Goal: Task Accomplishment & Management: Manage account settings

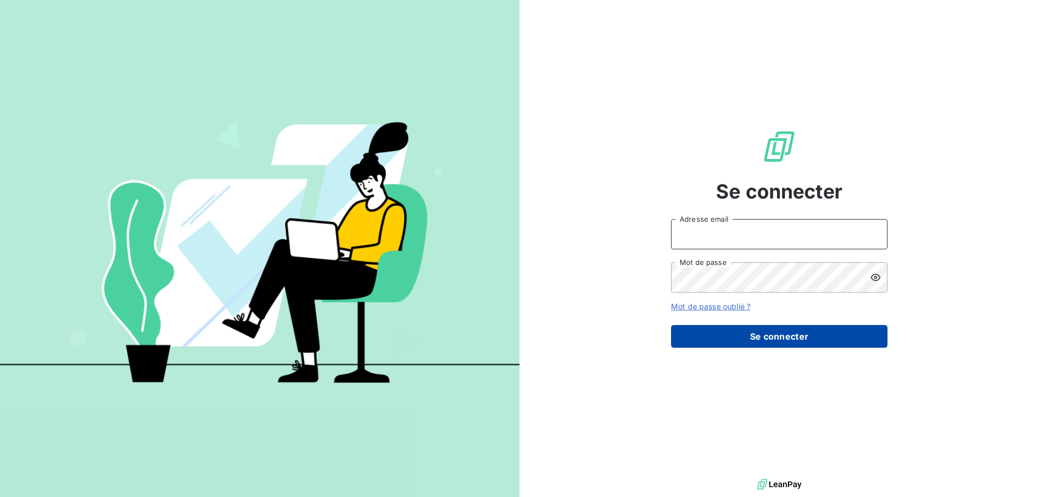
type input "[EMAIL_ADDRESS][DOMAIN_NAME]"
click at [811, 332] on button "Se connecter" at bounding box center [779, 336] width 217 height 23
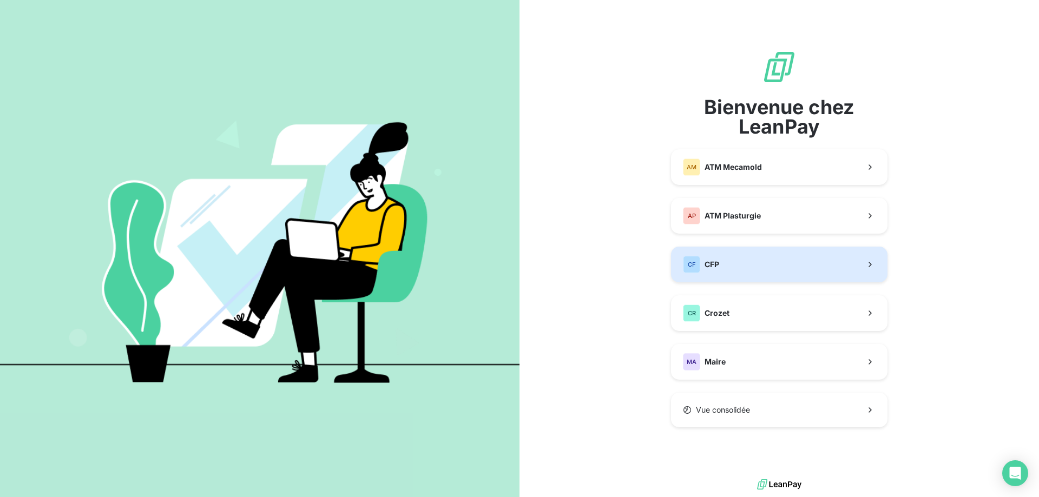
click at [724, 261] on button "CF CFP" at bounding box center [779, 265] width 217 height 36
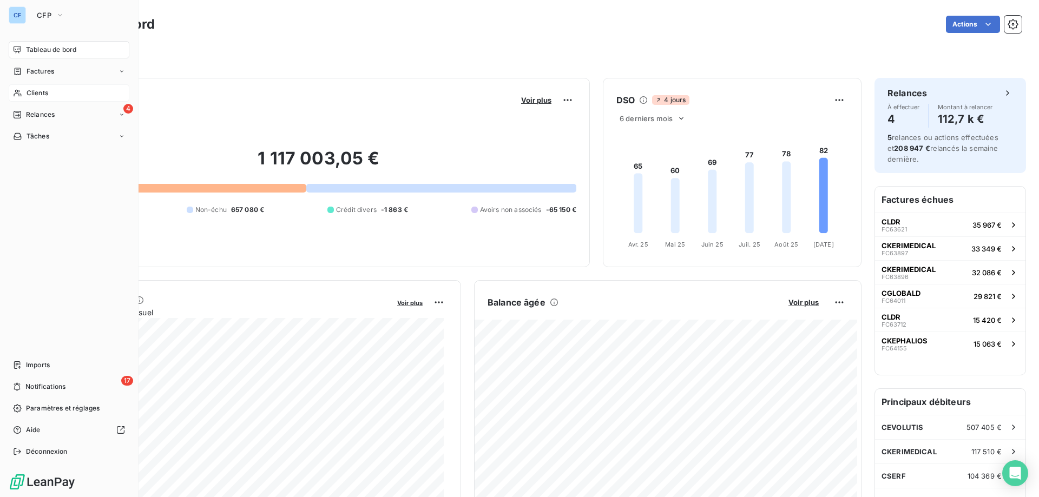
click at [33, 93] on span "Clients" at bounding box center [38, 93] width 22 height 10
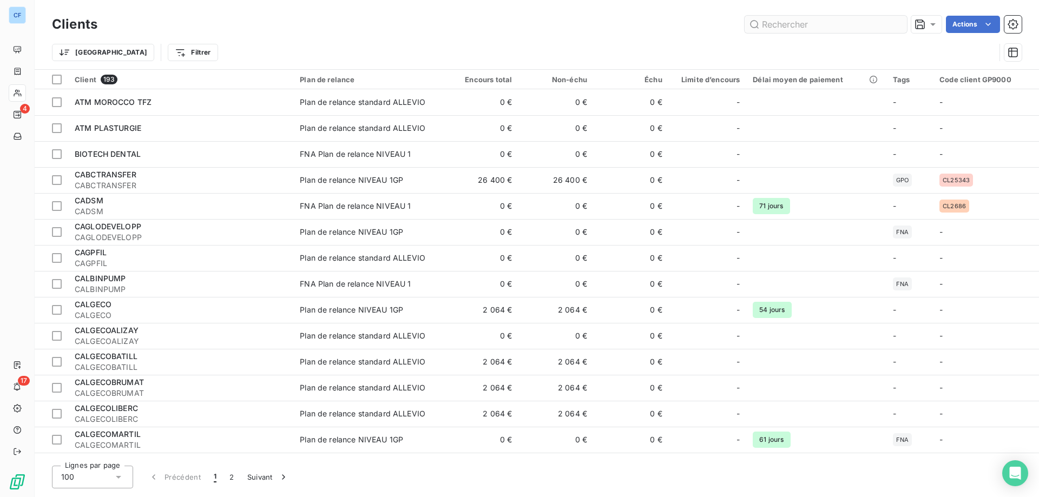
click at [825, 26] on input "text" at bounding box center [826, 24] width 162 height 17
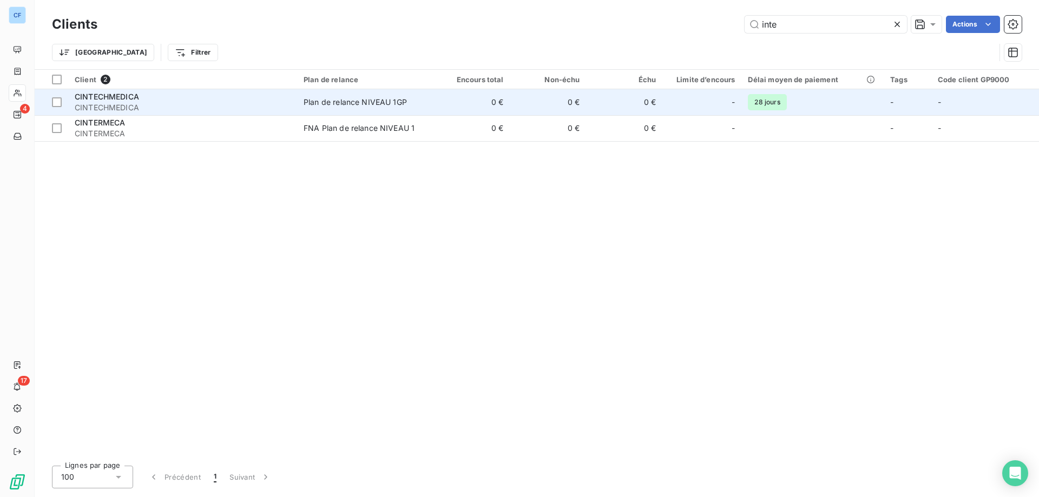
type input "inte"
click at [107, 97] on span "CINTECHMEDICA" at bounding box center [107, 96] width 64 height 9
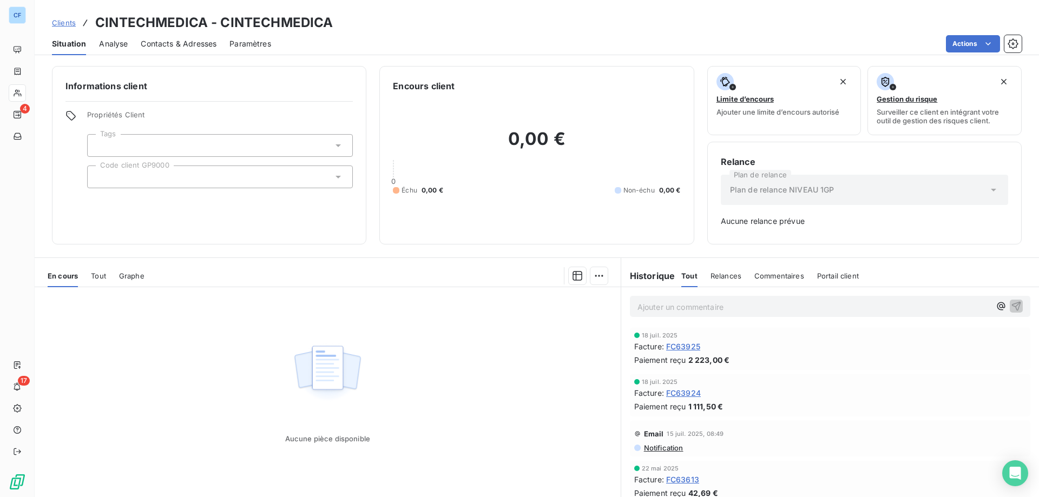
click at [161, 45] on span "Contacts & Adresses" at bounding box center [179, 43] width 76 height 11
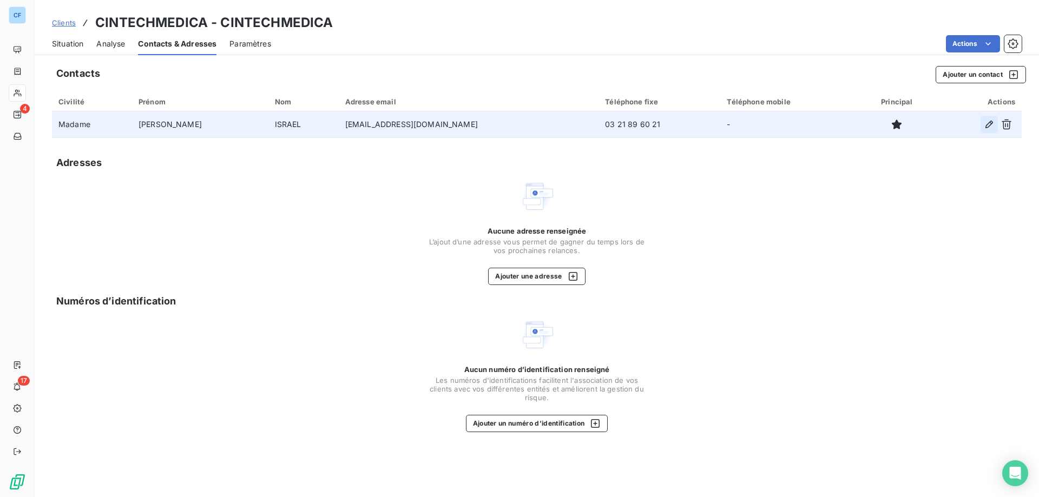
click at [985, 123] on icon "button" at bounding box center [989, 124] width 11 height 11
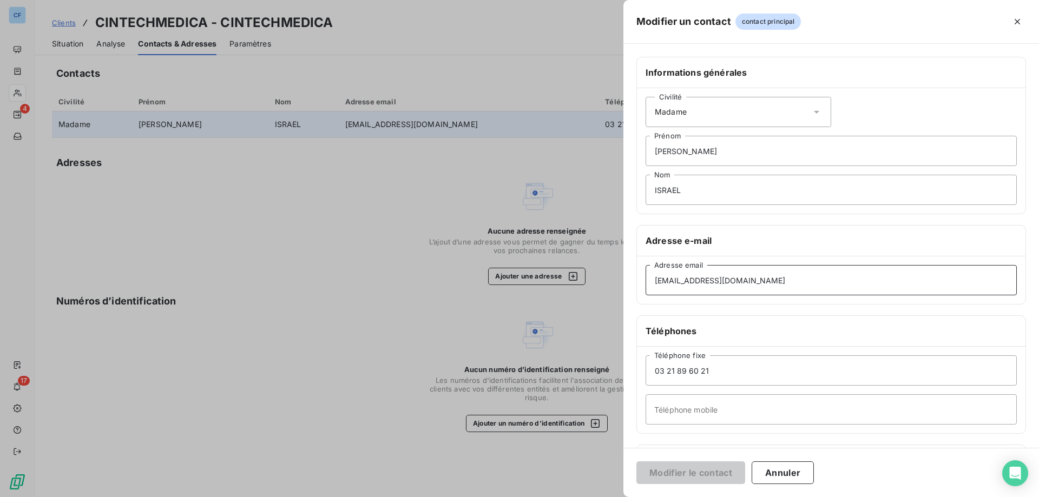
click at [760, 283] on input "[EMAIL_ADDRESS][DOMAIN_NAME]" at bounding box center [831, 280] width 371 height 30
drag, startPoint x: 760, startPoint y: 283, endPoint x: 686, endPoint y: 278, distance: 73.8
click at [686, 278] on input "[EMAIL_ADDRESS][DOMAIN_NAME]" at bounding box center [831, 280] width 371 height 30
paste input "@exalta"
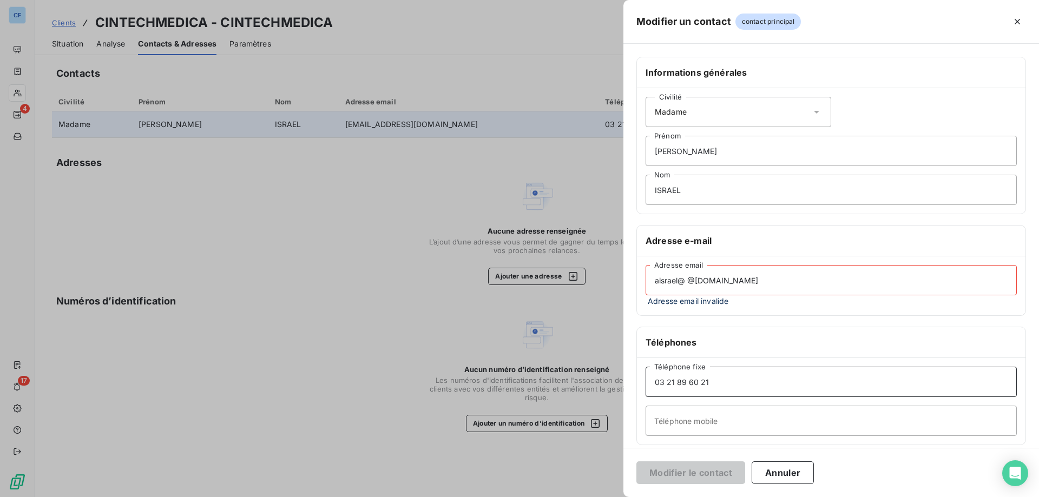
click at [803, 383] on input "03 21 89 60 21" at bounding box center [831, 382] width 371 height 30
click at [794, 281] on input "aisrael@ @[DOMAIN_NAME]" at bounding box center [831, 280] width 371 height 30
click at [688, 284] on input "aisrael@ @[DOMAIN_NAME]" at bounding box center [831, 280] width 371 height 30
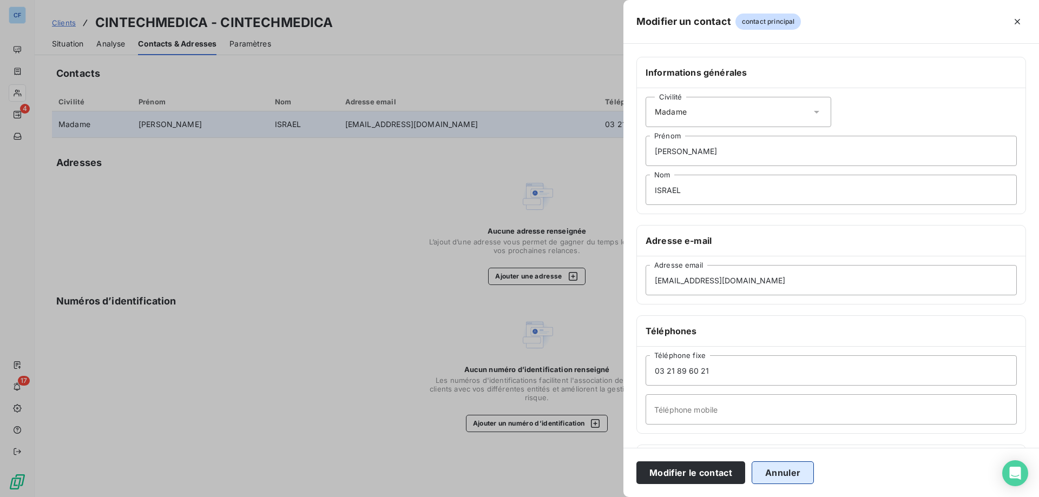
drag, startPoint x: 790, startPoint y: 479, endPoint x: 792, endPoint y: 456, distance: 22.8
click at [790, 478] on button "Annuler" at bounding box center [783, 473] width 62 height 23
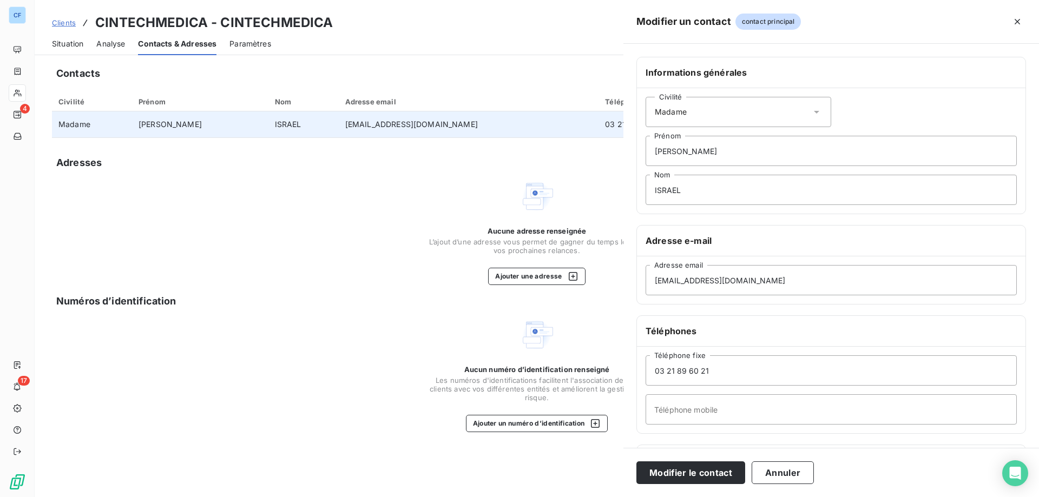
type input "[EMAIL_ADDRESS][DOMAIN_NAME]"
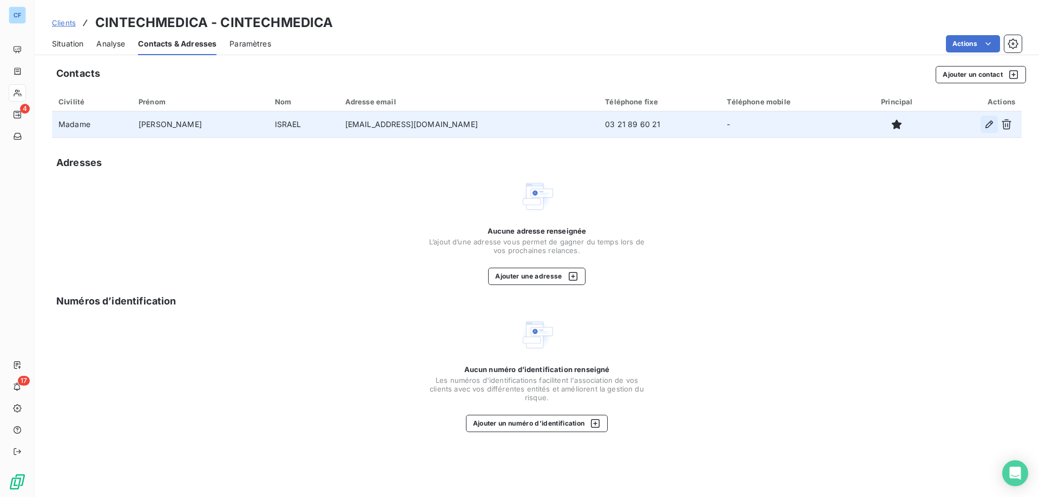
click at [988, 126] on icon "button" at bounding box center [989, 124] width 11 height 11
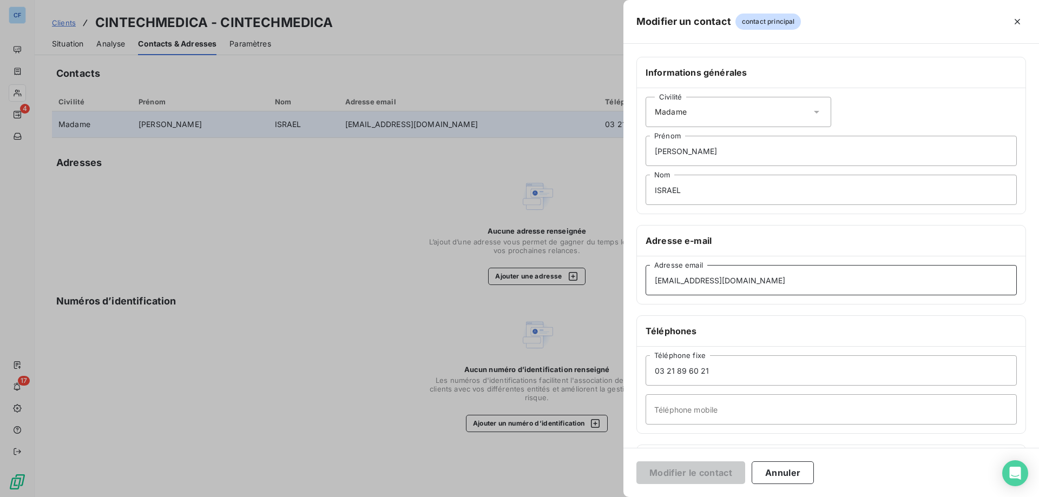
click at [765, 284] on input "[EMAIL_ADDRESS][DOMAIN_NAME]" at bounding box center [831, 280] width 371 height 30
drag, startPoint x: 761, startPoint y: 279, endPoint x: 680, endPoint y: 278, distance: 80.7
click at [680, 278] on input "[EMAIL_ADDRESS][DOMAIN_NAME]" at bounding box center [831, 280] width 371 height 30
paste input "@exalta"
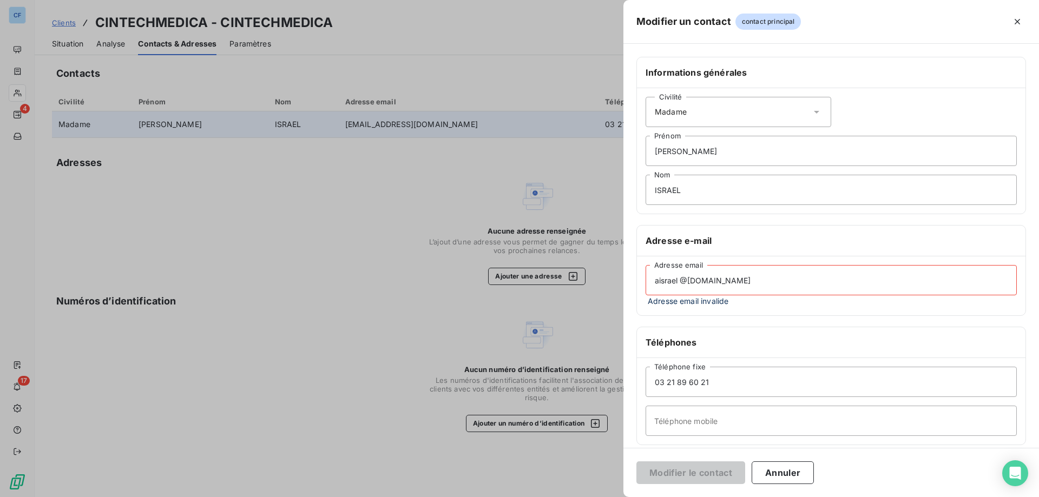
drag, startPoint x: 737, startPoint y: 284, endPoint x: 689, endPoint y: 281, distance: 47.7
click at [689, 281] on input "aisrael @[DOMAIN_NAME]" at bounding box center [831, 280] width 371 height 30
click at [780, 465] on button "Annuler" at bounding box center [783, 473] width 62 height 23
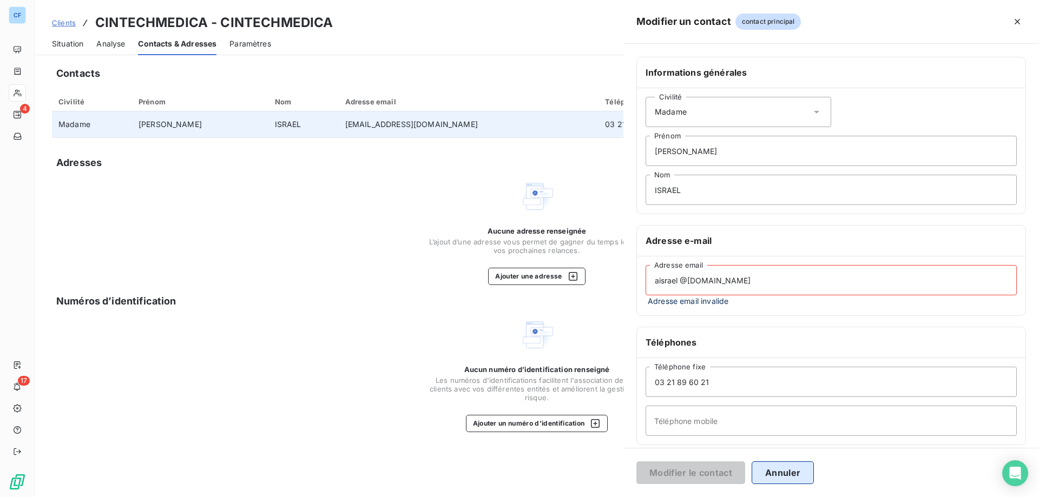
type input "[EMAIL_ADDRESS][DOMAIN_NAME]"
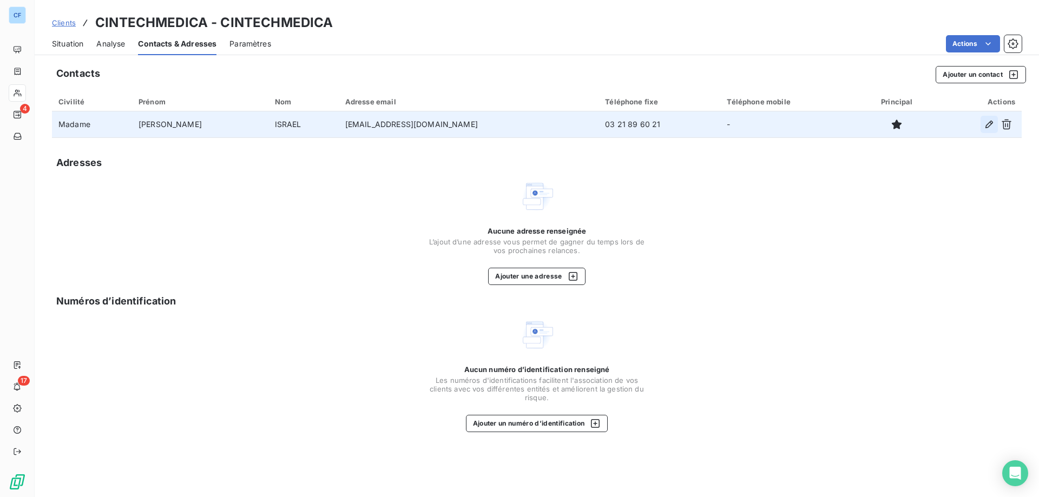
click at [987, 126] on icon "button" at bounding box center [989, 124] width 11 height 11
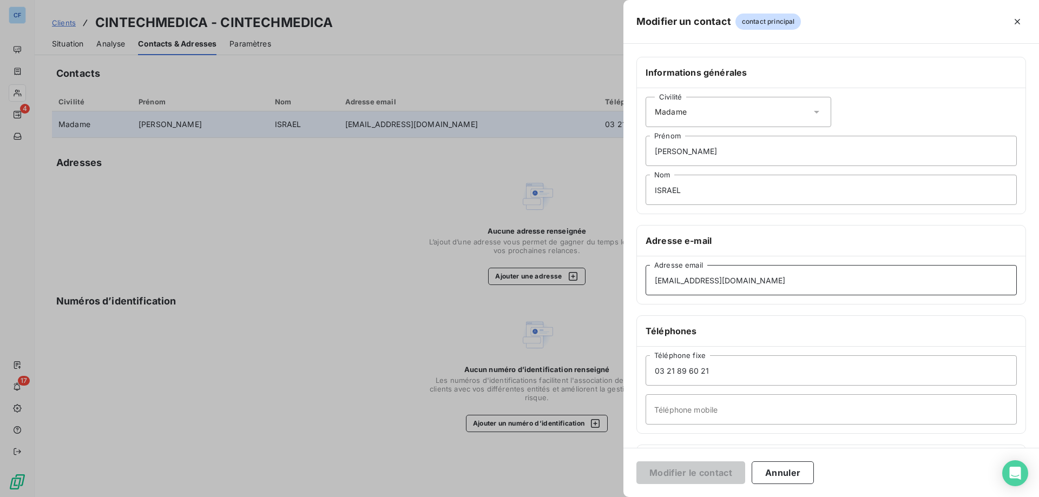
click at [776, 286] on input "[EMAIL_ADDRESS][DOMAIN_NAME]" at bounding box center [831, 280] width 371 height 30
drag, startPoint x: 761, startPoint y: 282, endPoint x: 681, endPoint y: 282, distance: 80.1
click at [681, 282] on input "[EMAIL_ADDRESS][DOMAIN_NAME]" at bounding box center [831, 280] width 371 height 30
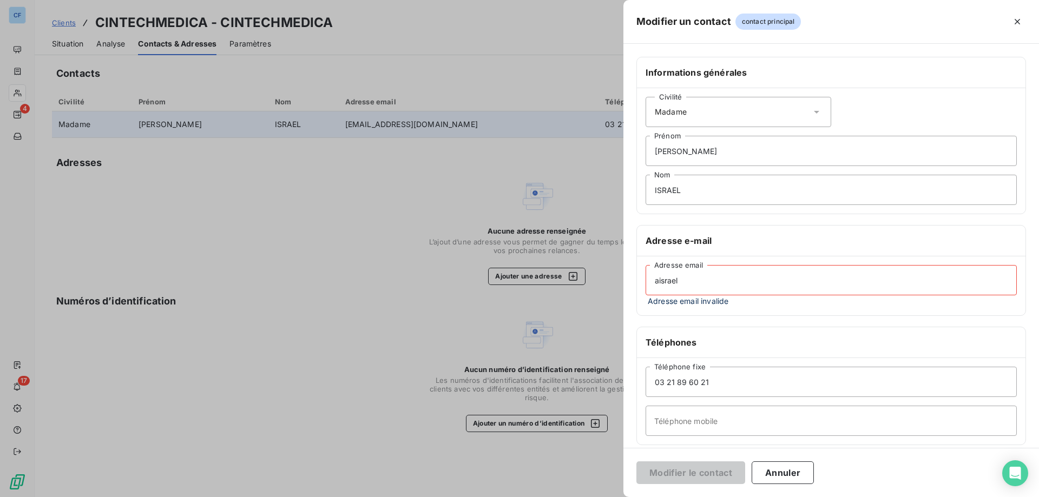
paste input "@[DOMAIN_NAME]"
click at [682, 277] on input "aisrael @[DOMAIN_NAME]" at bounding box center [831, 280] width 371 height 30
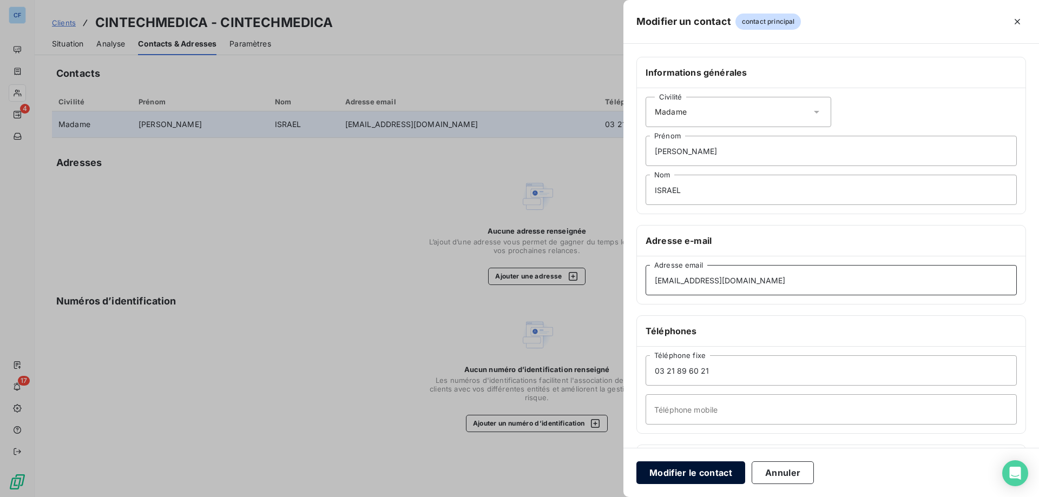
type input "[EMAIL_ADDRESS][DOMAIN_NAME]"
click at [692, 470] on button "Modifier le contact" at bounding box center [691, 473] width 109 height 23
